Goal: Information Seeking & Learning: Learn about a topic

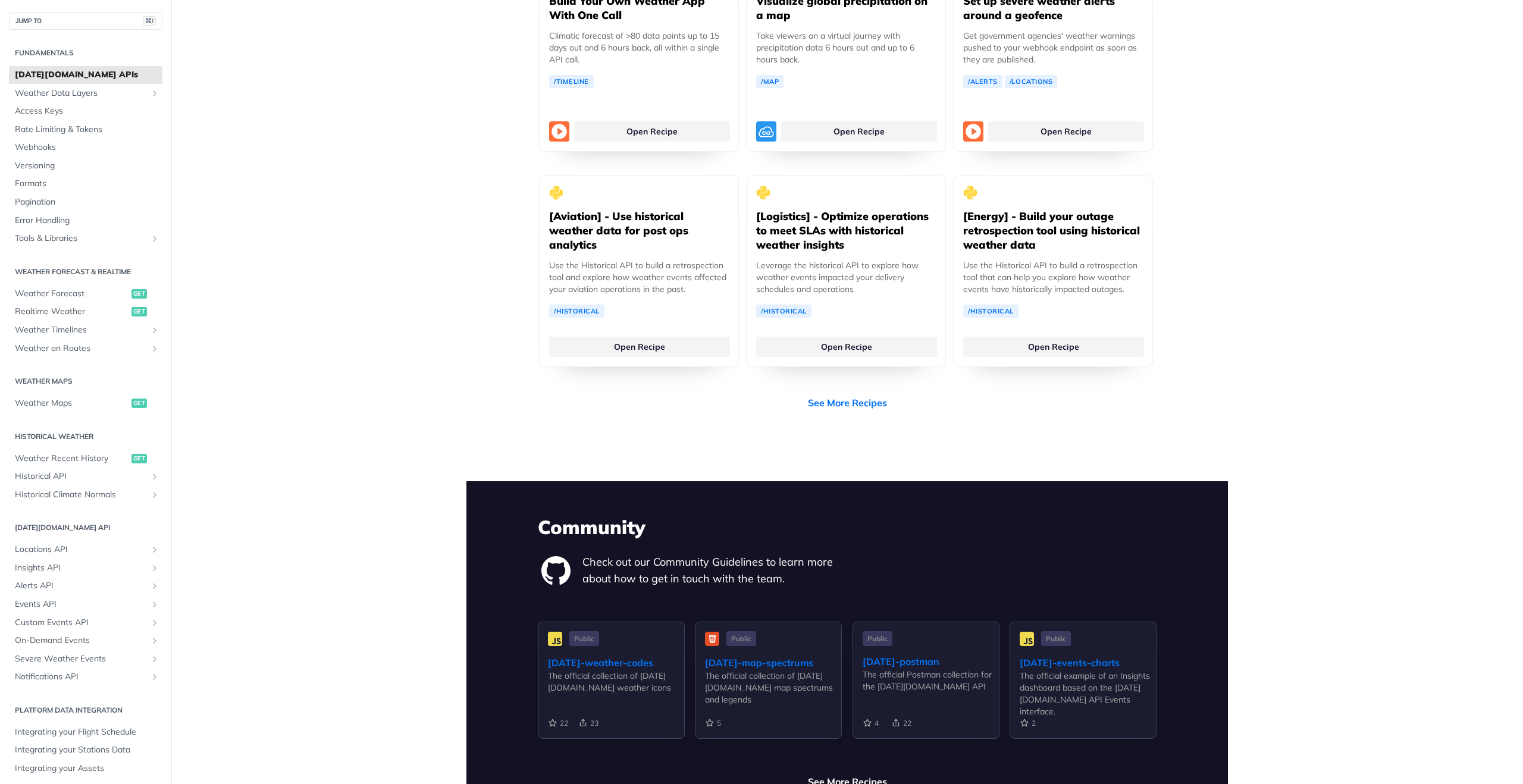
scroll to position [2111, 0]
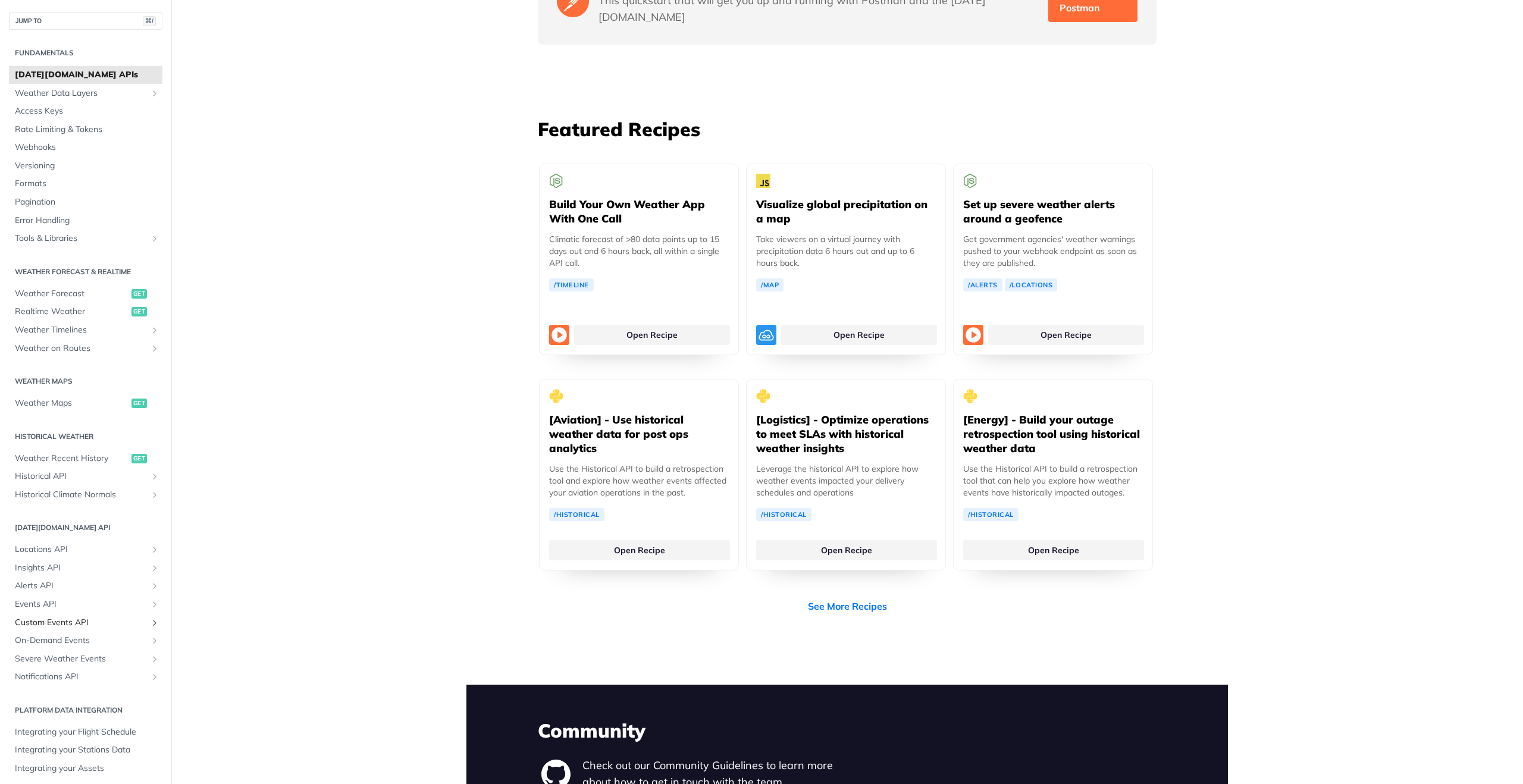
click at [69, 620] on span "Custom Events API" at bounding box center [81, 622] width 132 height 12
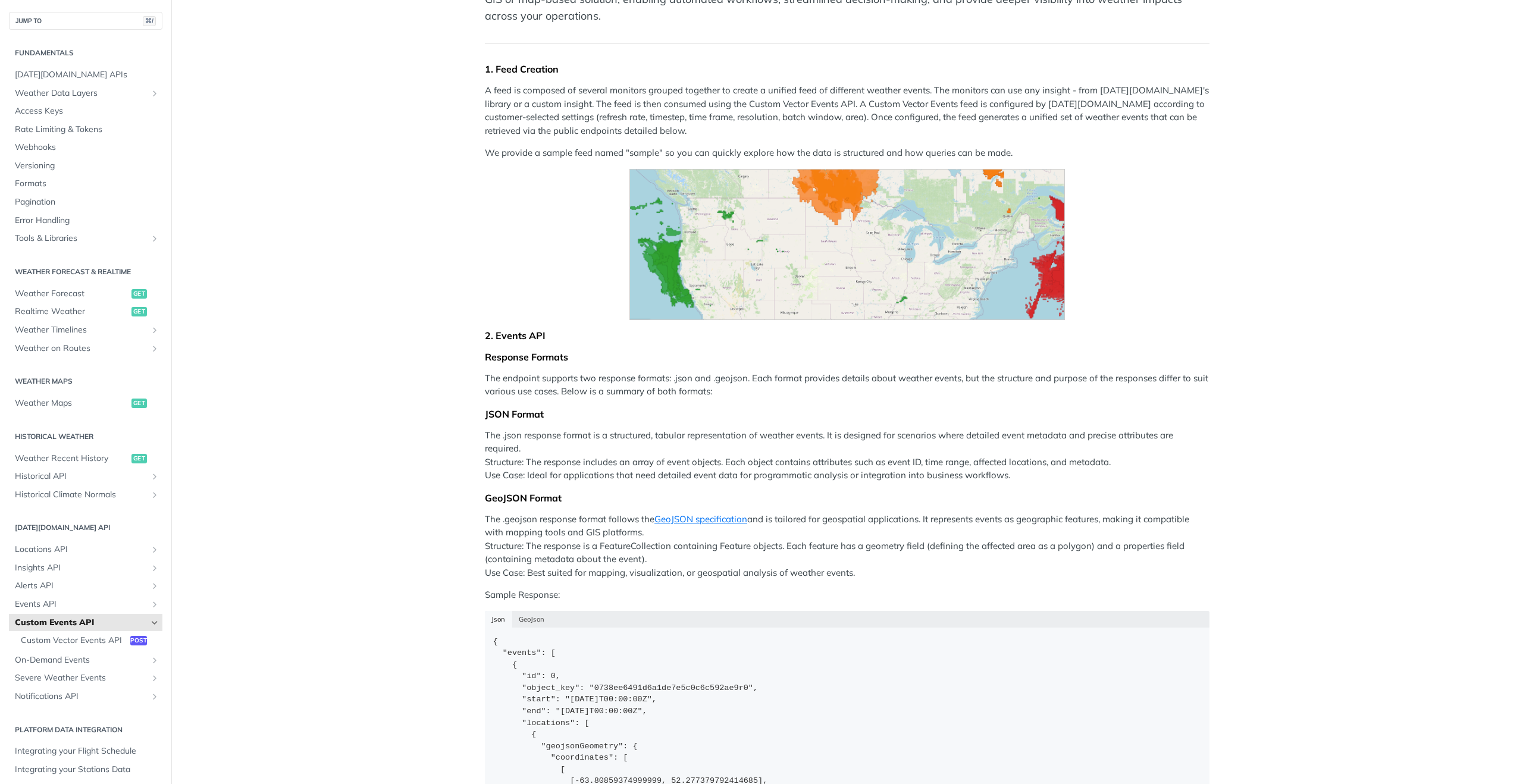
scroll to position [169, 0]
click at [899, 265] on img "Expand image" at bounding box center [847, 246] width 436 height 151
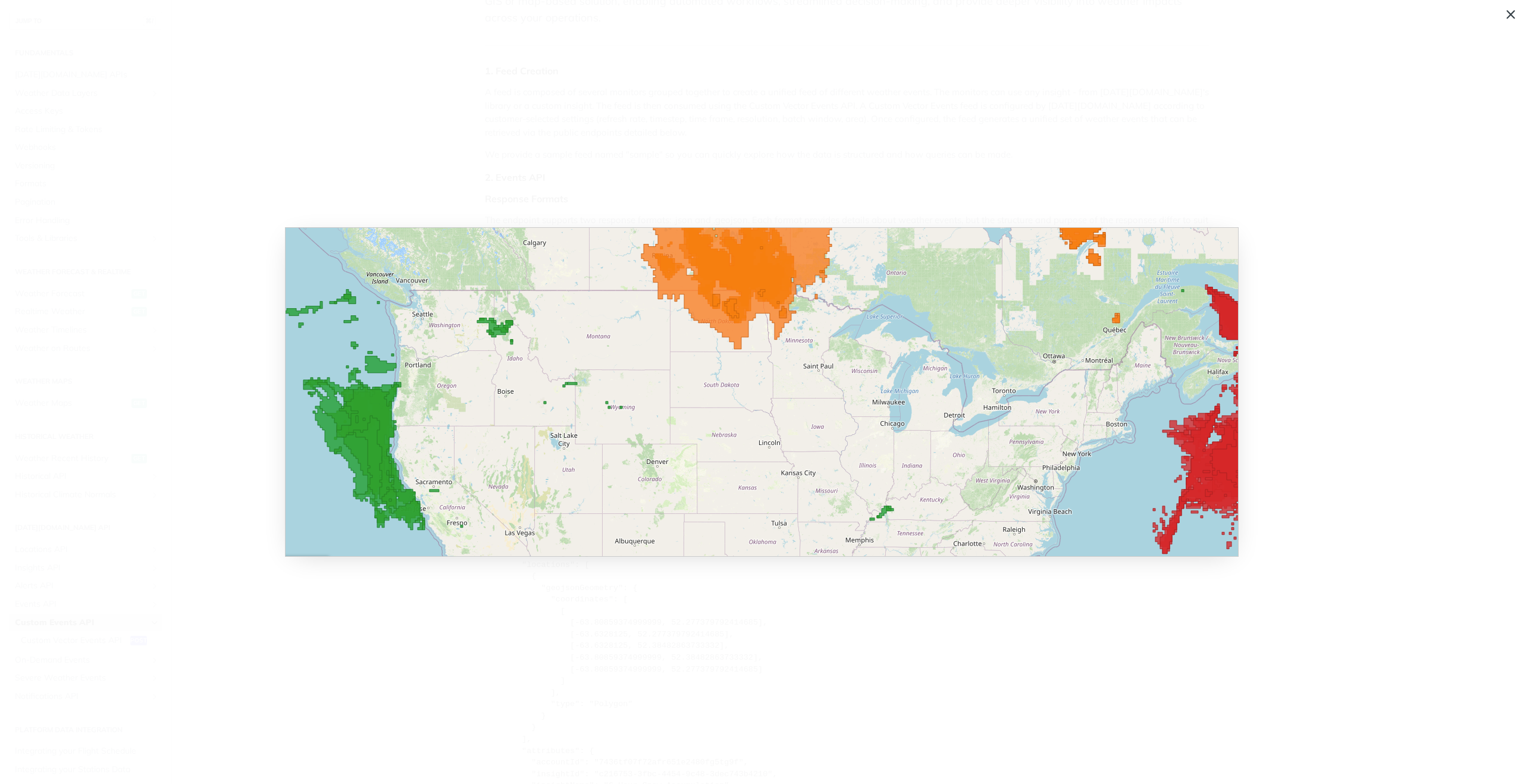
click at [1512, 13] on span "Collapse image" at bounding box center [762, 392] width 1523 height 784
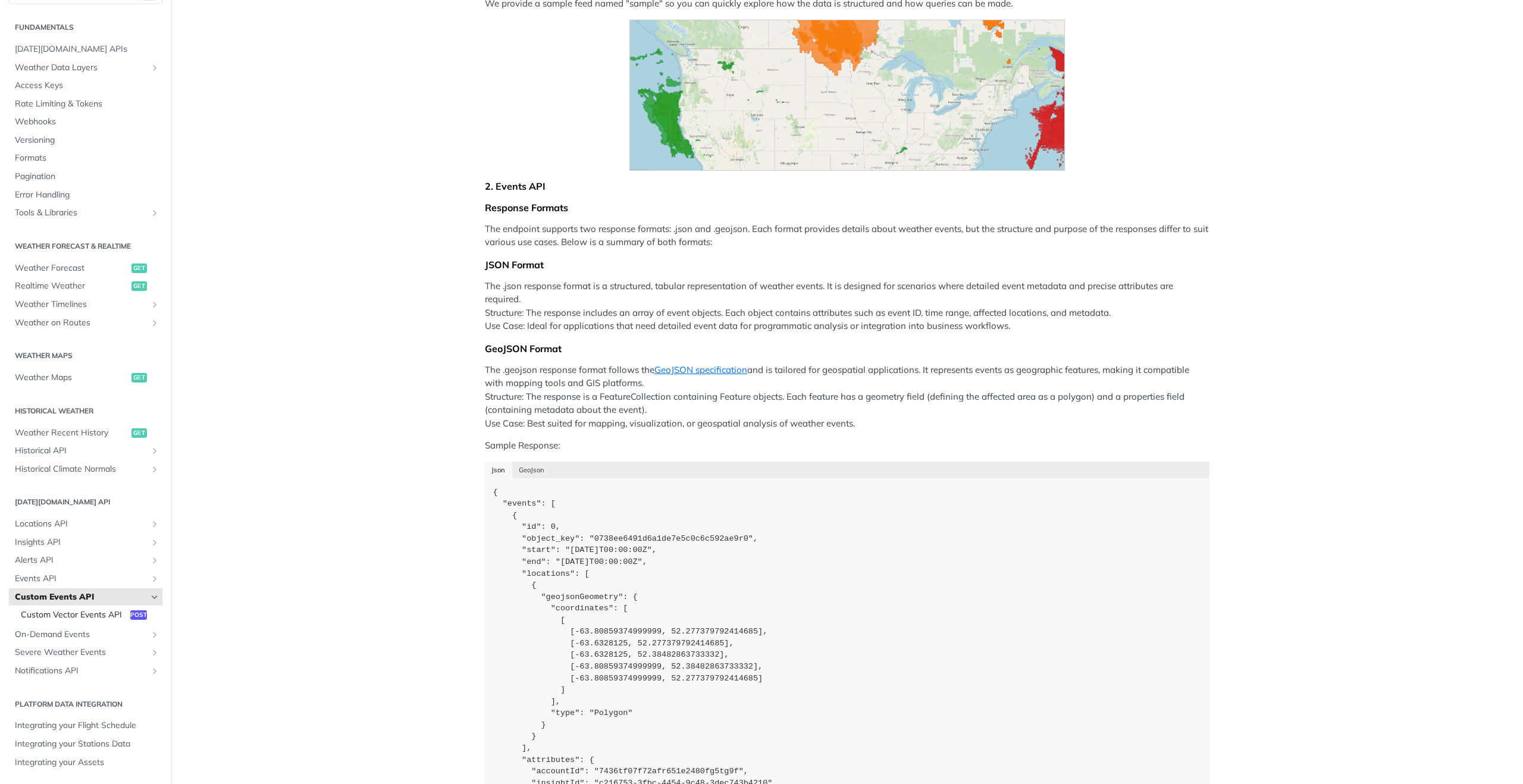
scroll to position [321, 0]
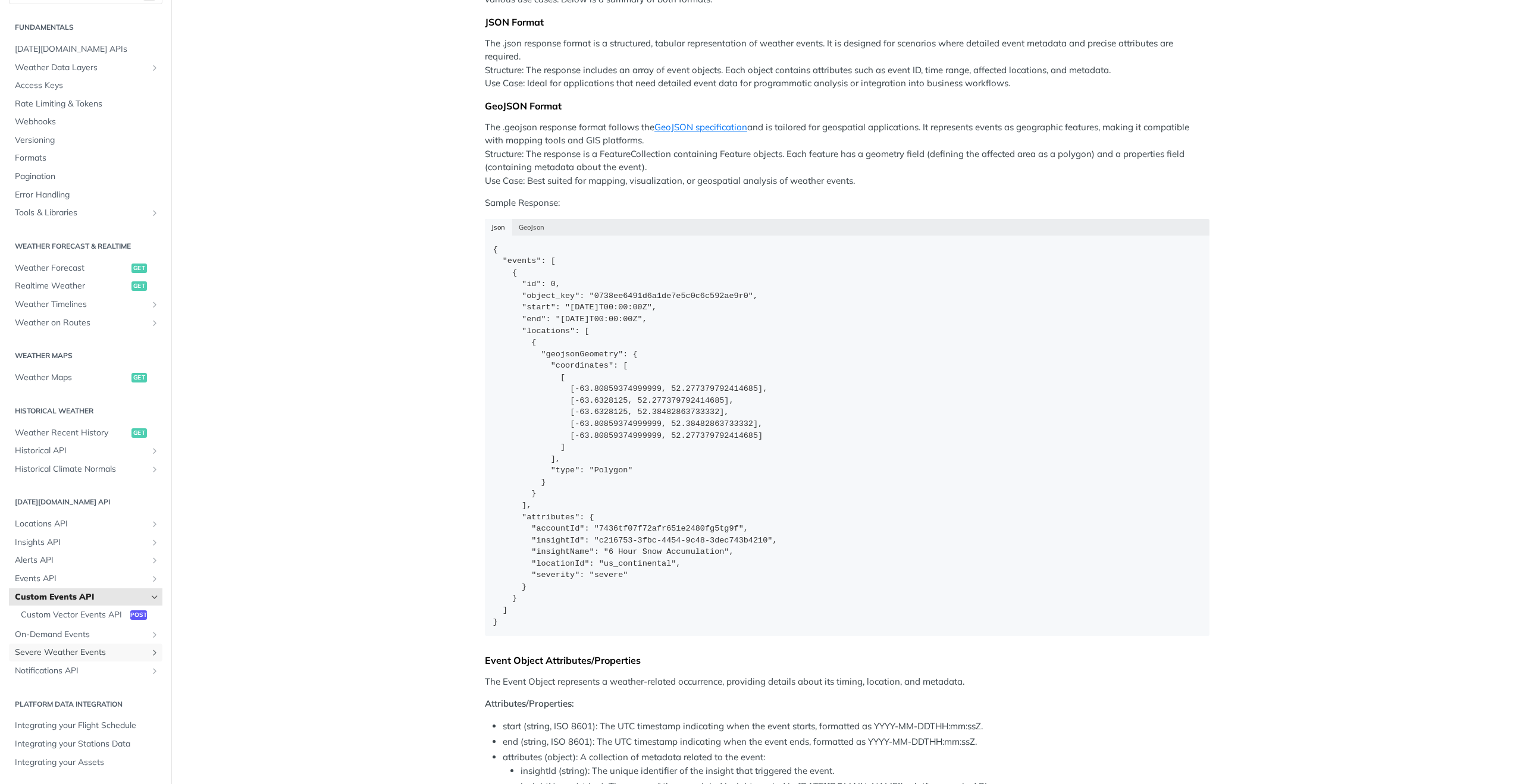
drag, startPoint x: 64, startPoint y: 645, endPoint x: 75, endPoint y: 655, distance: 14.9
click at [63, 645] on link "Severe Weather Events" at bounding box center [85, 652] width 154 height 18
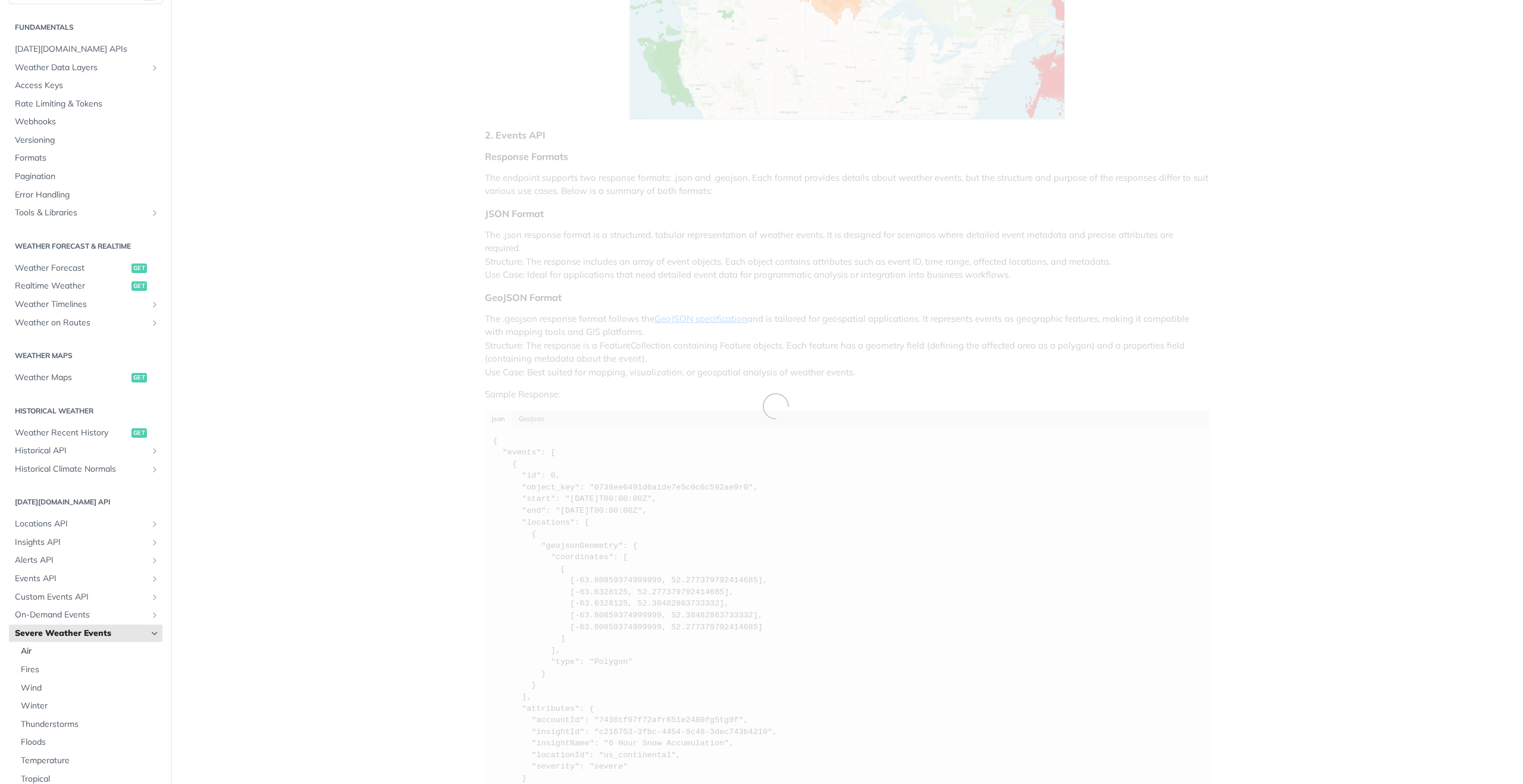
click at [75, 655] on span "Air" at bounding box center [90, 651] width 139 height 12
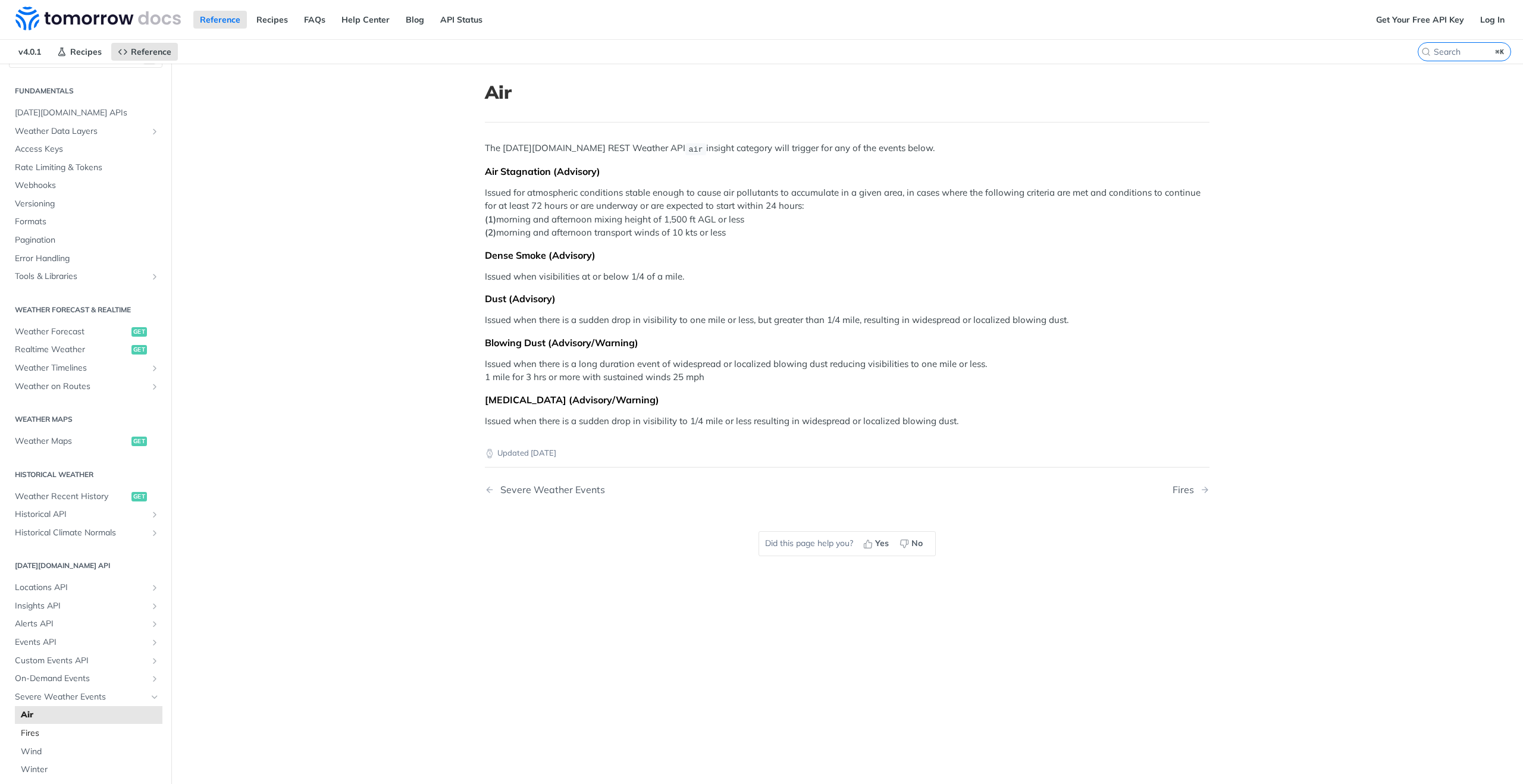
scroll to position [44, 0]
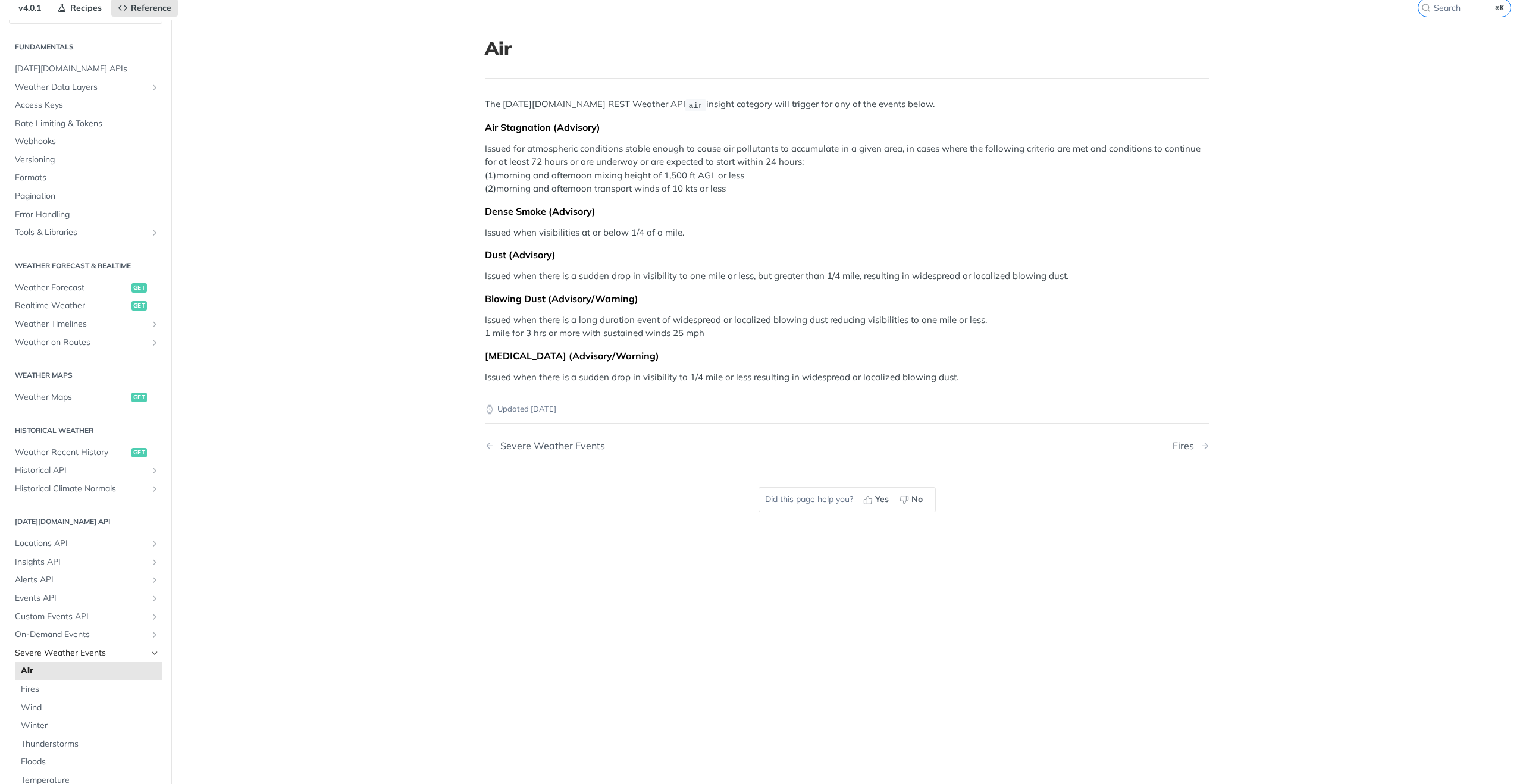
drag, startPoint x: 81, startPoint y: 656, endPoint x: 115, endPoint y: 650, distance: 34.5
click at [81, 656] on span "Severe Weather Events" at bounding box center [81, 653] width 132 height 12
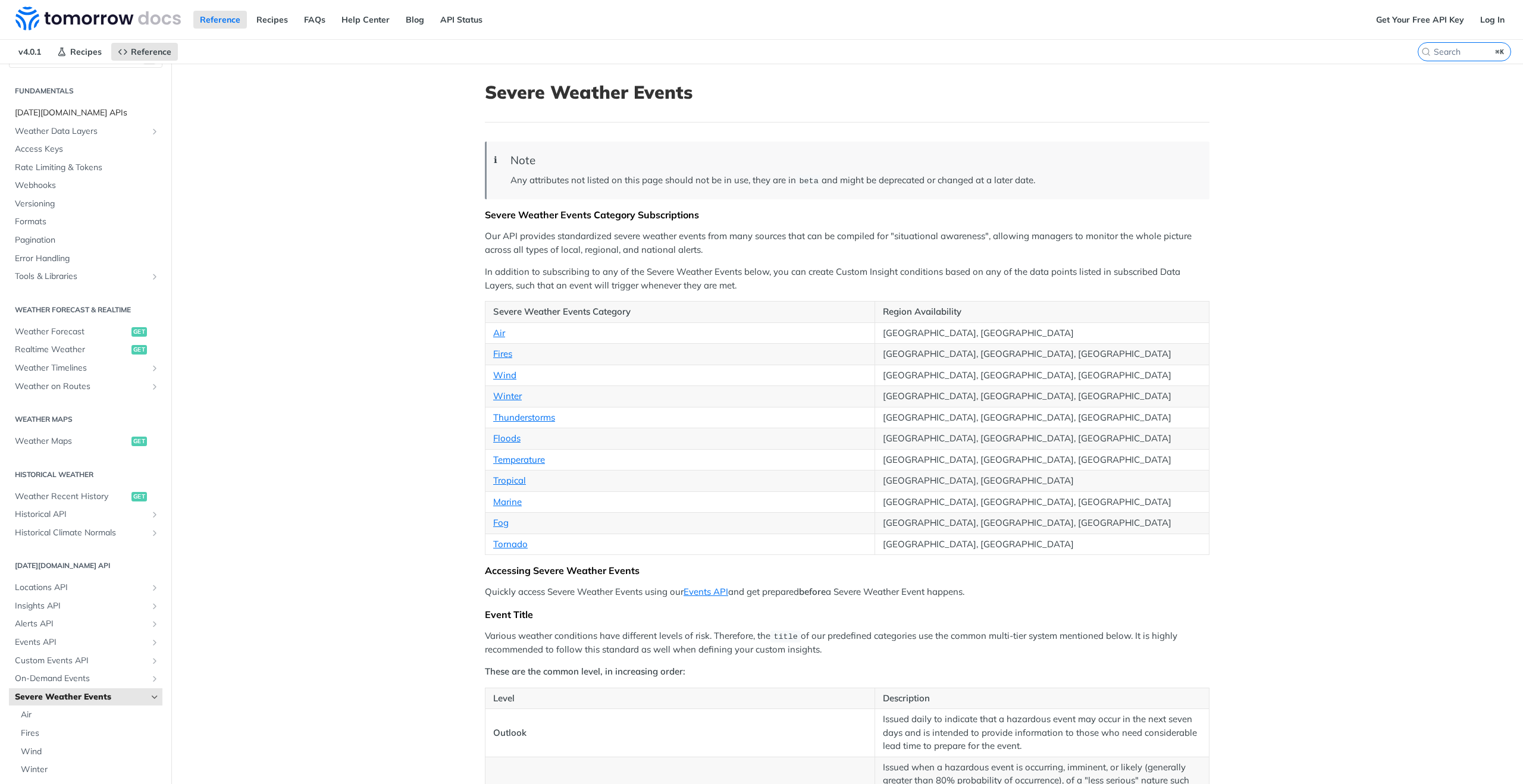
click at [63, 105] on link "[DATE][DOMAIN_NAME] APIs" at bounding box center [85, 113] width 154 height 18
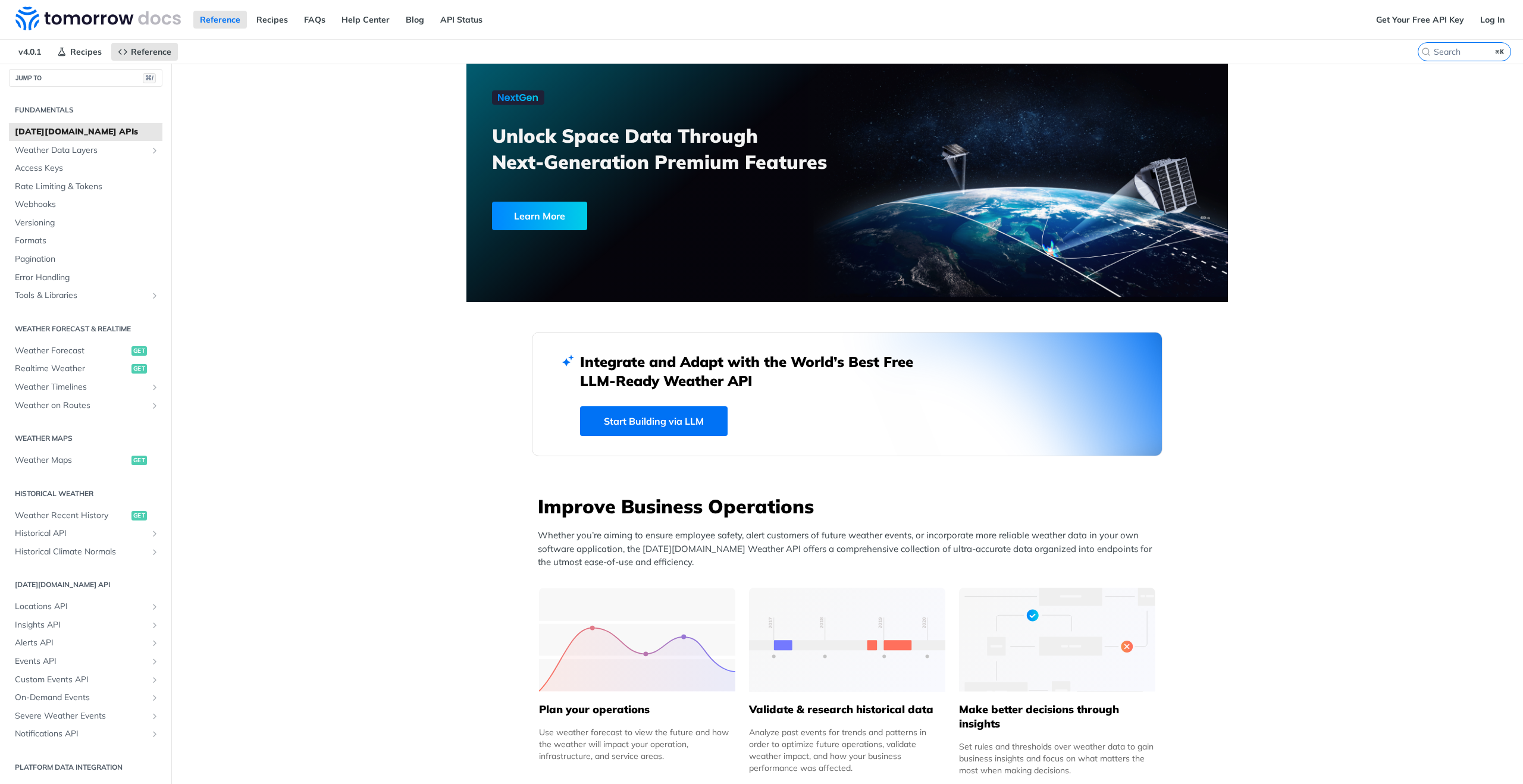
scroll to position [7, 0]
click at [128, 151] on span "Weather Data Layers" at bounding box center [81, 150] width 132 height 12
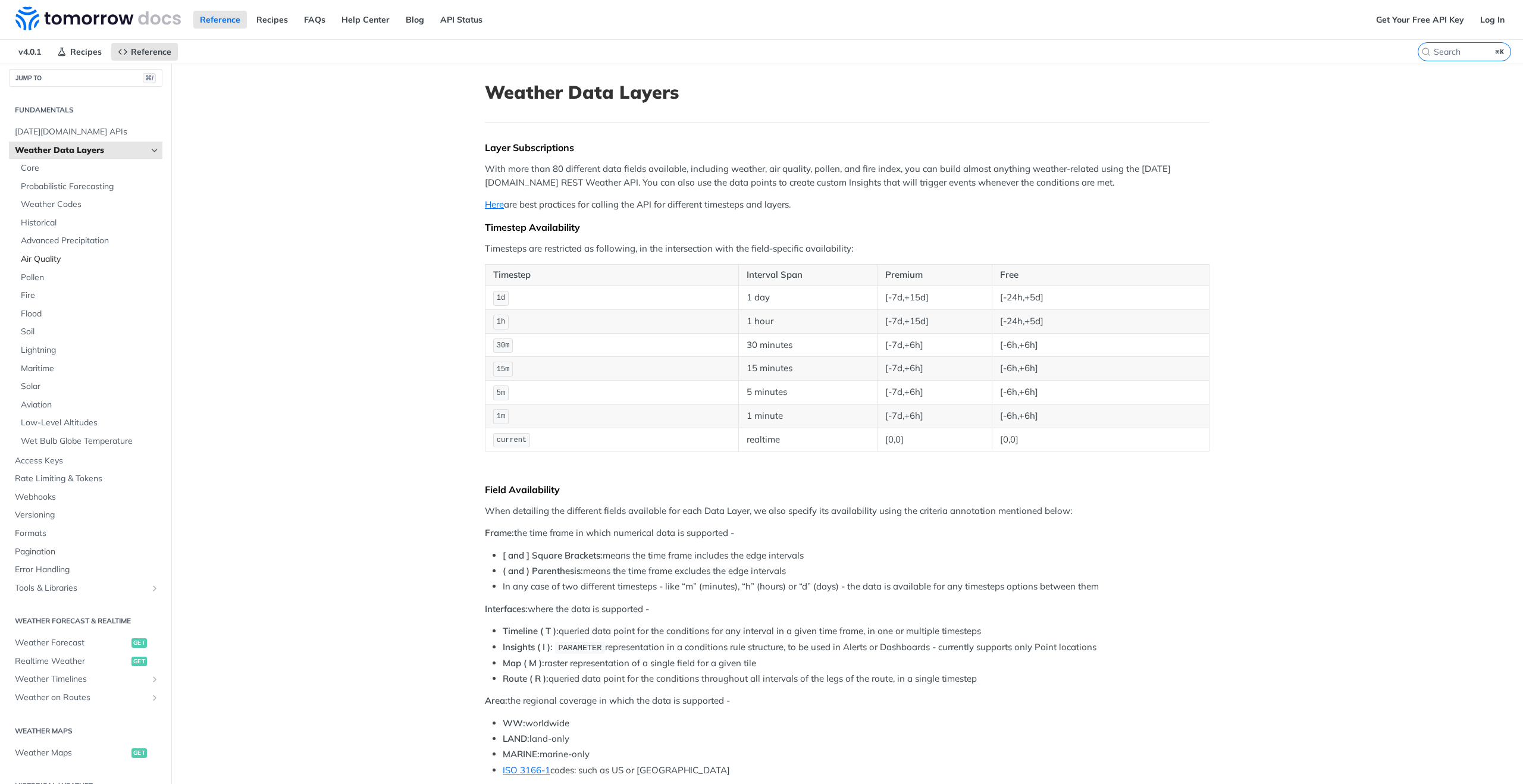
scroll to position [4, 0]
click at [36, 165] on span "Core" at bounding box center [90, 171] width 139 height 12
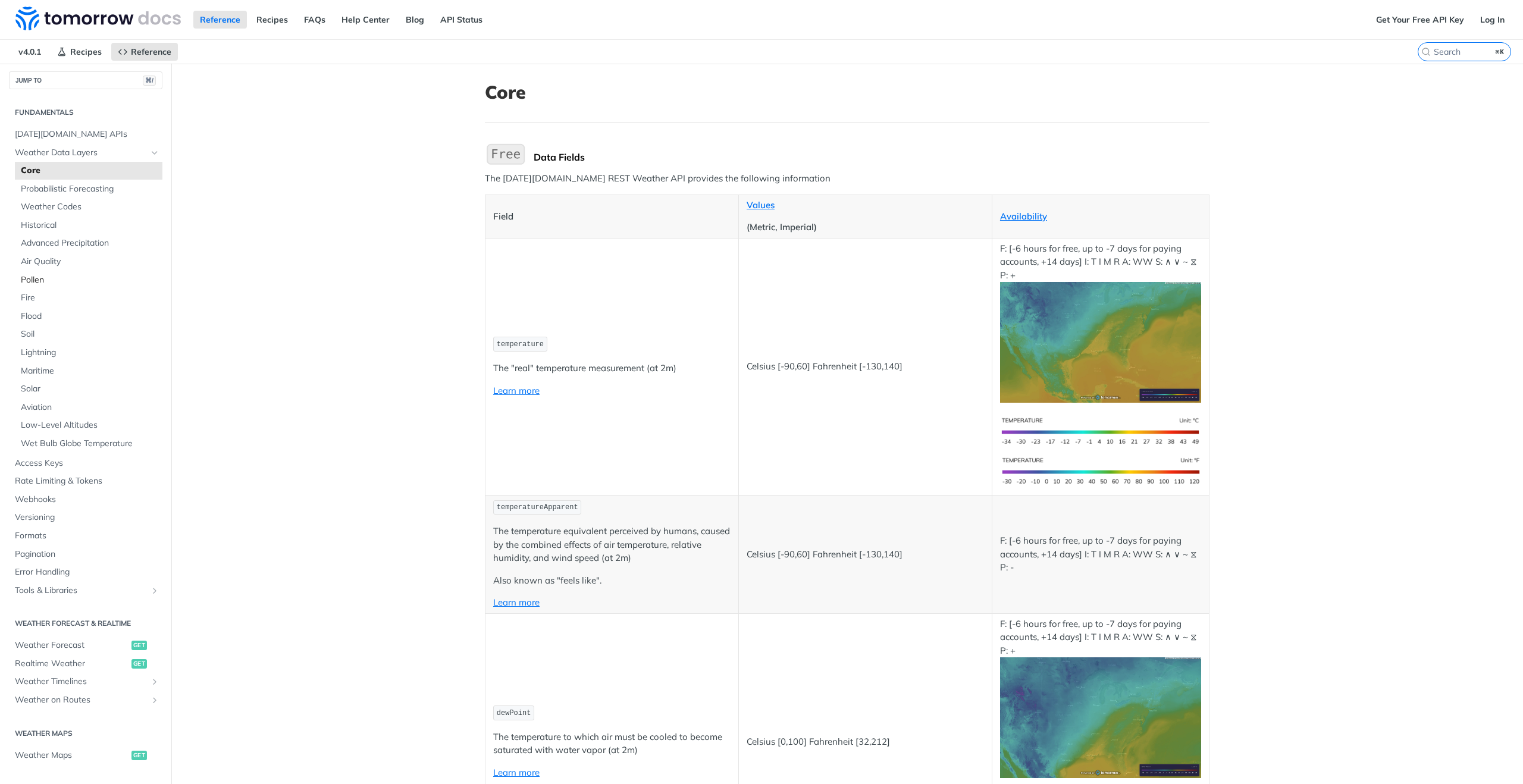
click at [43, 279] on span "Pollen" at bounding box center [90, 280] width 139 height 12
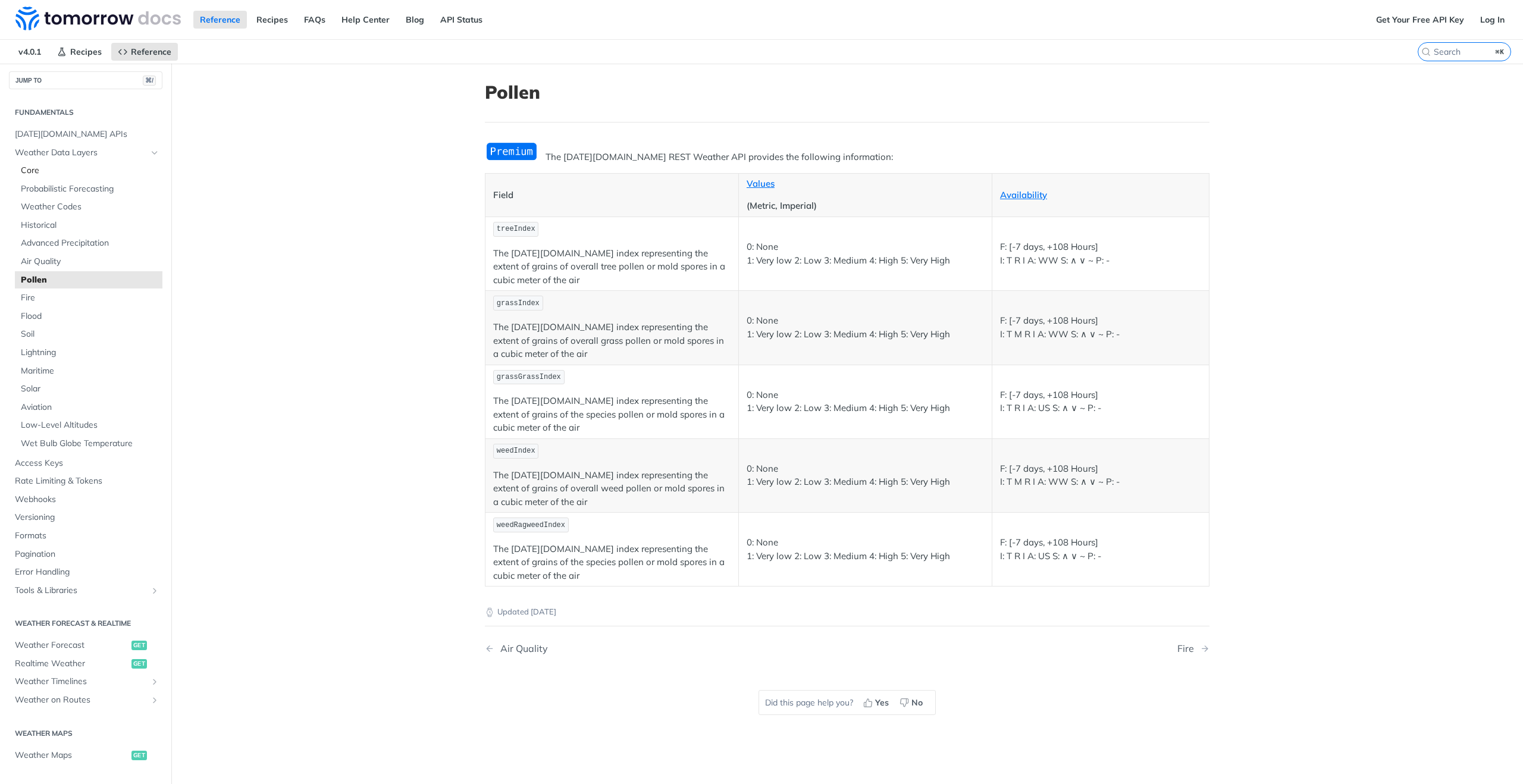
click at [29, 173] on span "Core" at bounding box center [90, 171] width 139 height 12
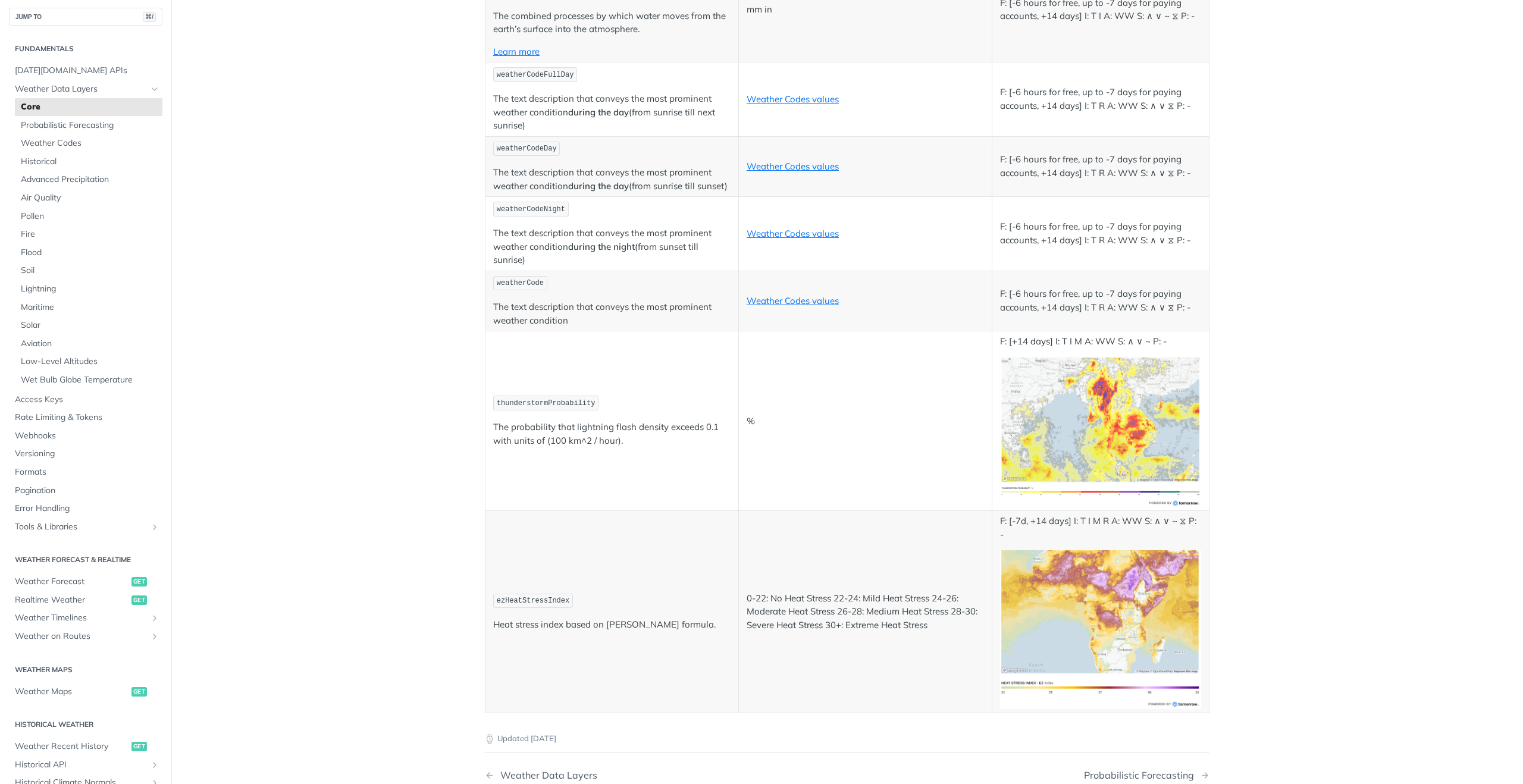
scroll to position [4769, 0]
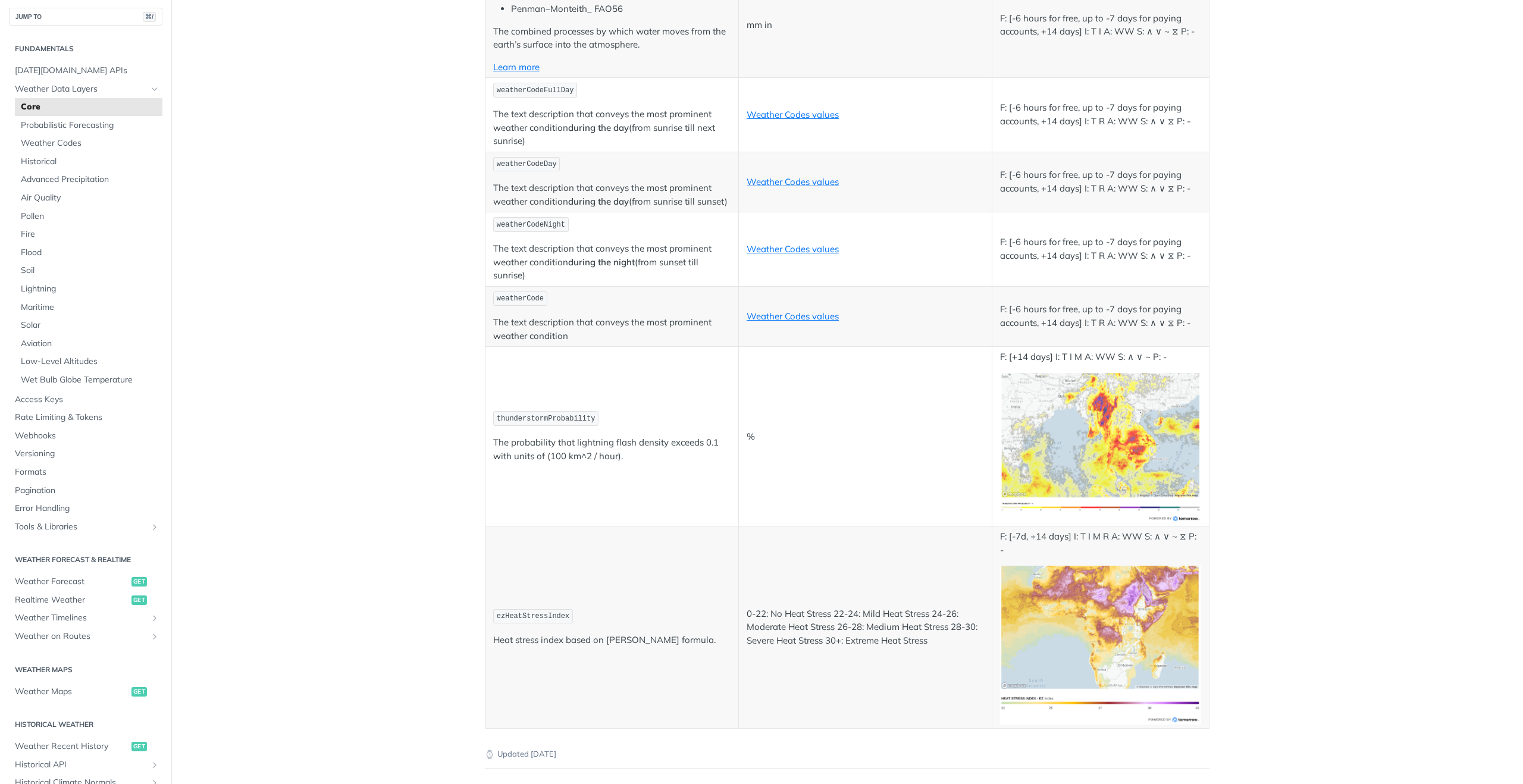
drag, startPoint x: 493, startPoint y: 522, endPoint x: 590, endPoint y: 528, distance: 97.2
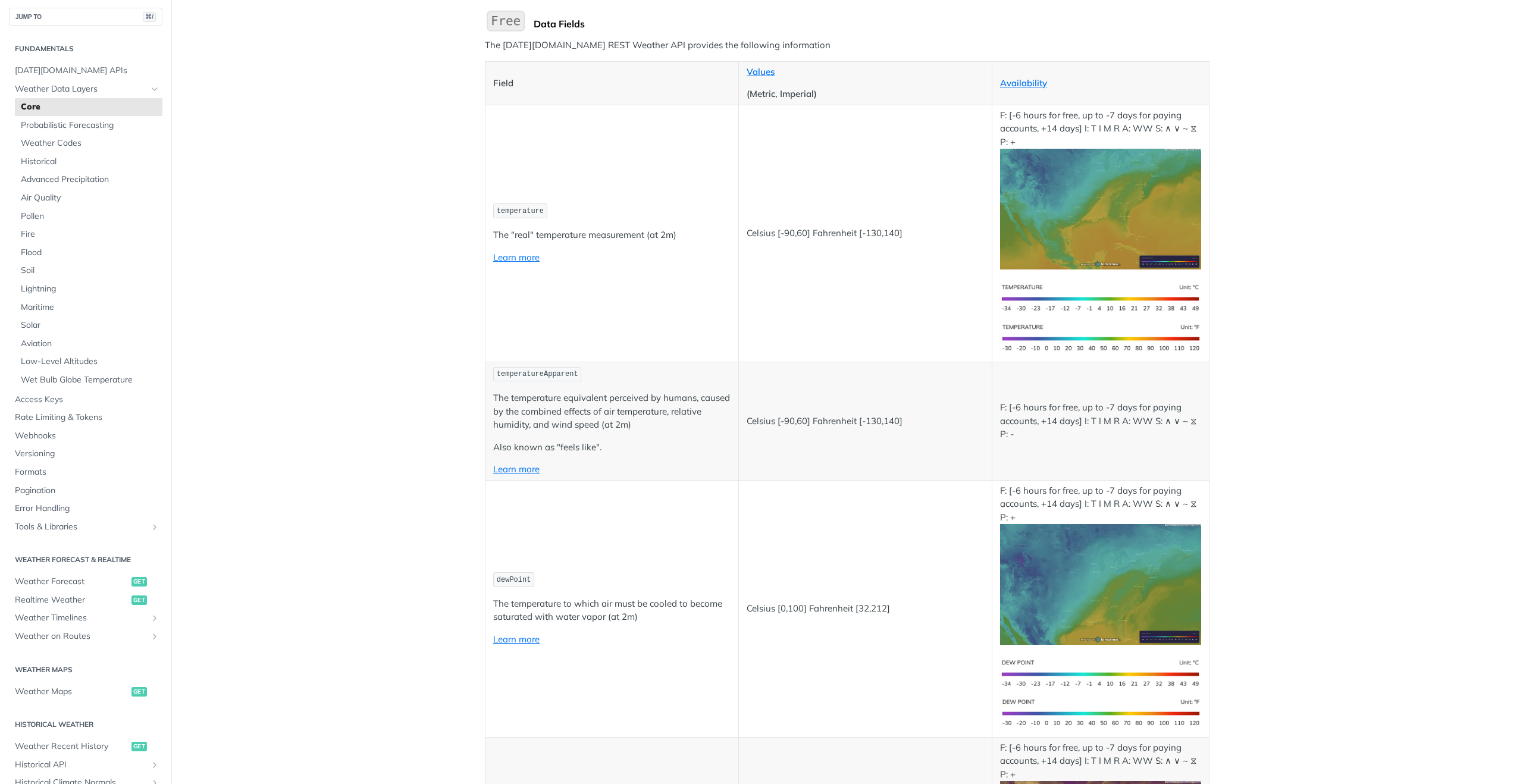
scroll to position [0, 0]
